Goal: Check status: Check status

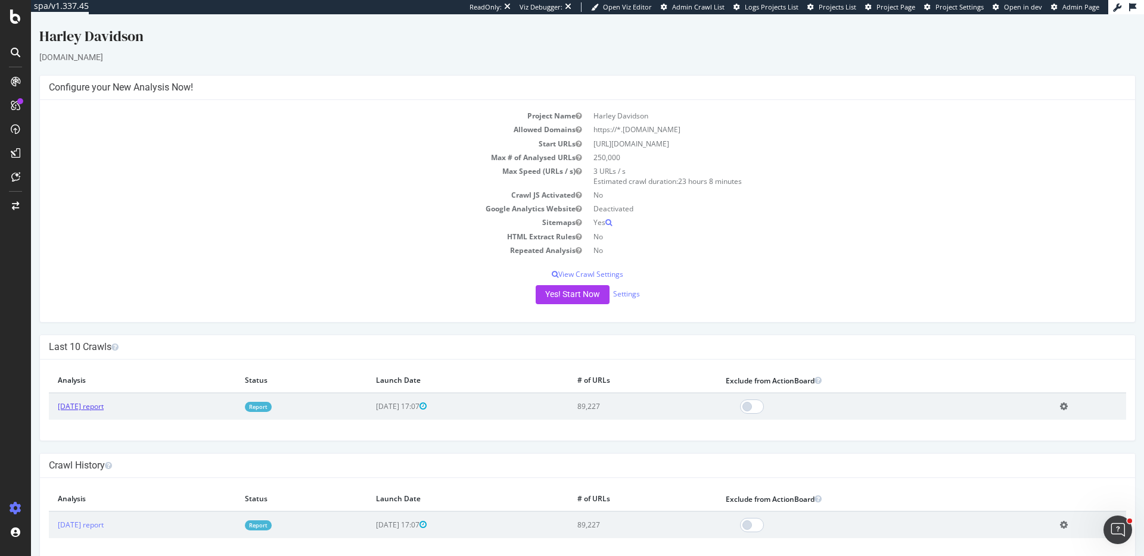
click at [104, 404] on link "[DATE] report" at bounding box center [81, 407] width 46 height 10
